Goal: Task Accomplishment & Management: Manage account settings

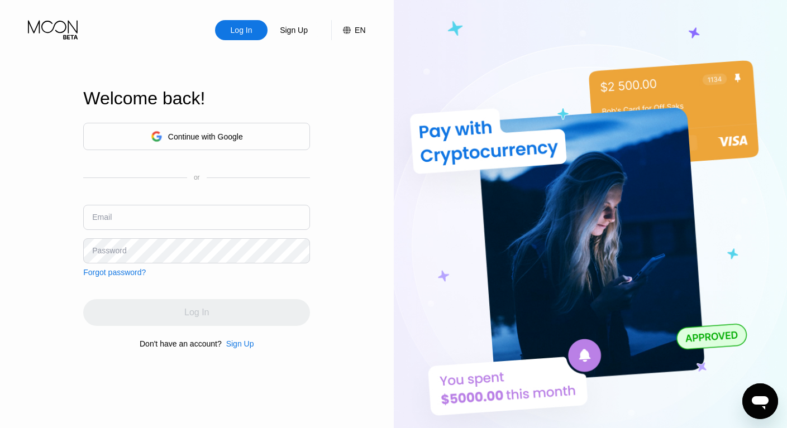
click at [170, 215] on input "text" at bounding box center [196, 217] width 227 height 25
click at [182, 225] on input "text" at bounding box center [196, 217] width 227 height 25
click at [173, 223] on input "text" at bounding box center [196, 217] width 227 height 25
type input "[EMAIL_ADDRESS][DOMAIN_NAME]"
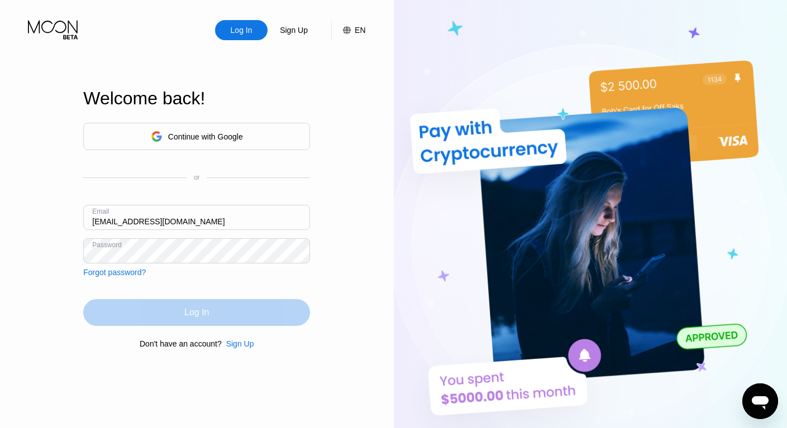
click at [165, 315] on div "Log In" at bounding box center [196, 312] width 227 height 27
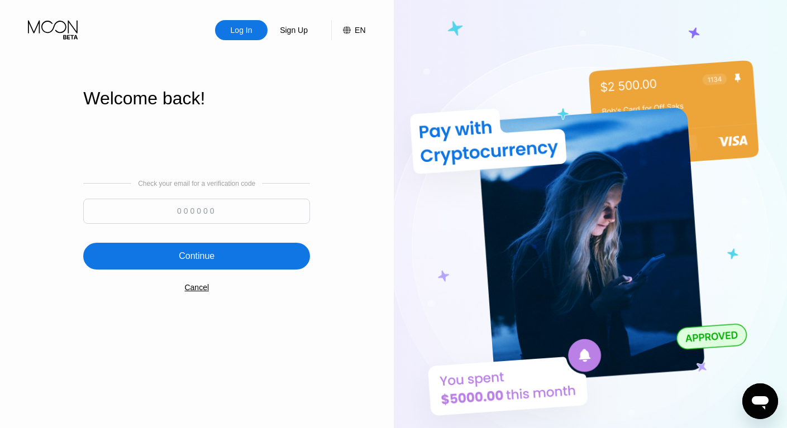
click at [147, 207] on input at bounding box center [196, 211] width 227 height 25
type input "498193"
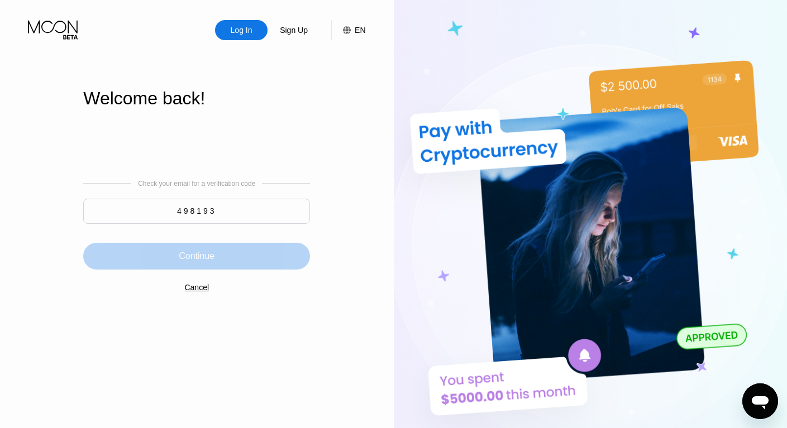
click at [163, 255] on div "Continue" at bounding box center [196, 256] width 227 height 27
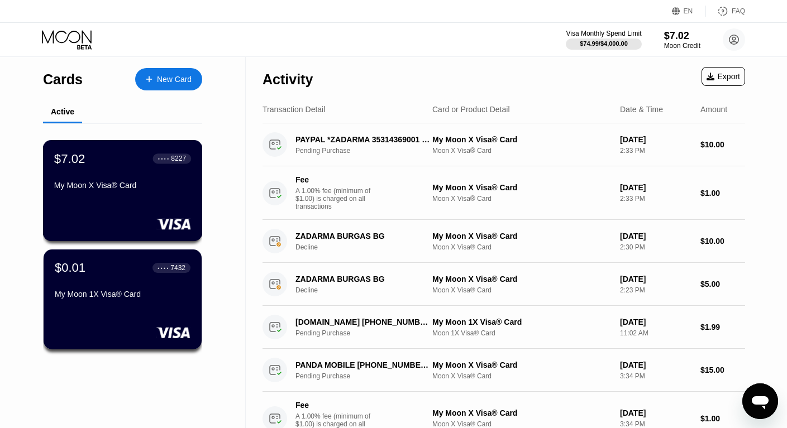
click at [159, 198] on div "$7.02 ● ● ● ● 8227 My Moon X Visa® Card" at bounding box center [123, 190] width 160 height 101
